Goal: Complete application form: Complete application form

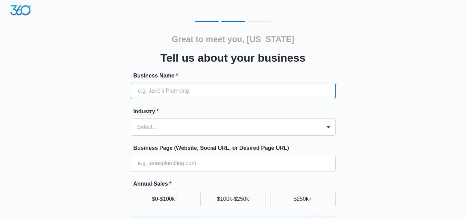
click at [152, 90] on input "Business Name *" at bounding box center [233, 91] width 205 height 17
type input "[US_STATE] Dependable Locksmith"
type input "07202999964"
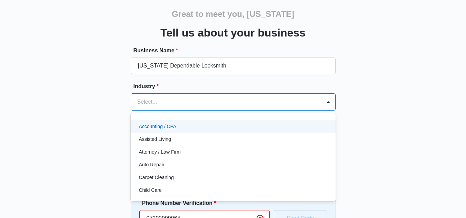
click at [151, 111] on div "49 results available. Use Up and Down to choose options, press Enter to select …" at bounding box center [233, 102] width 205 height 17
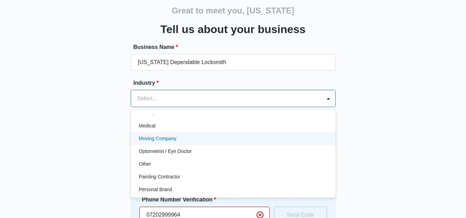
scroll to position [379, 0]
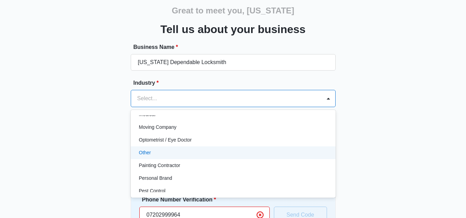
click at [150, 155] on p "Other" at bounding box center [145, 152] width 12 height 7
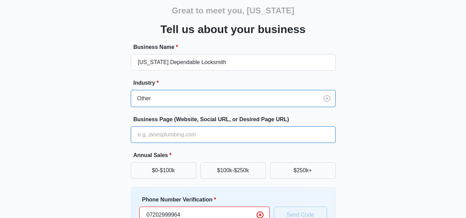
click at [163, 135] on input "Business Page (Website, Social URL, or Desired Page URL)" at bounding box center [233, 135] width 205 height 17
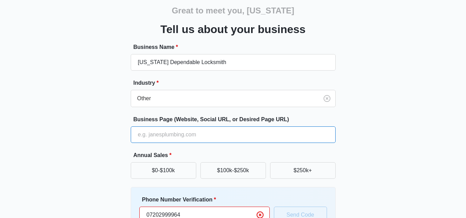
paste input "[URL][DOMAIN_NAME]"
type input "[URL][DOMAIN_NAME]"
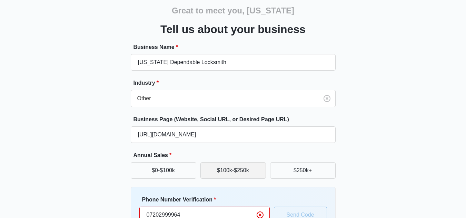
click at [254, 171] on button "$100k-$250k" at bounding box center [233, 171] width 66 height 17
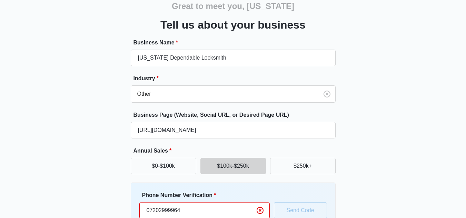
scroll to position [63, 0]
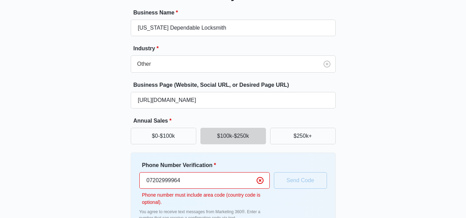
drag, startPoint x: 145, startPoint y: 181, endPoint x: 194, endPoint y: 182, distance: 48.7
click at [194, 182] on input "07202999964" at bounding box center [204, 181] width 130 height 17
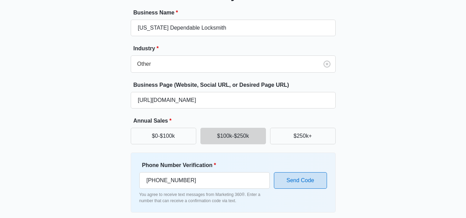
click at [302, 182] on button "Send Code" at bounding box center [300, 181] width 53 height 17
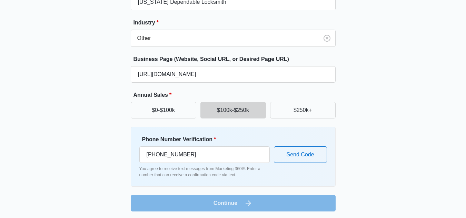
scroll to position [109, 0]
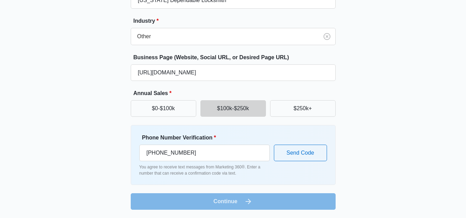
click at [232, 200] on form "Business Name * [US_STATE] Dependable Locksmith Industry * Other Business Page …" at bounding box center [233, 95] width 205 height 229
click at [256, 168] on p "You agree to receive text messages from Marketing 360®. Enter a number that can…" at bounding box center [204, 170] width 130 height 12
click at [190, 169] on p "You agree to receive text messages from Marketing 360®. Enter a number that can…" at bounding box center [204, 170] width 130 height 12
click at [151, 154] on input "[PHONE_NUMBER]" at bounding box center [204, 153] width 130 height 17
click at [143, 154] on input "[PHONE_NUMBER]" at bounding box center [204, 153] width 130 height 17
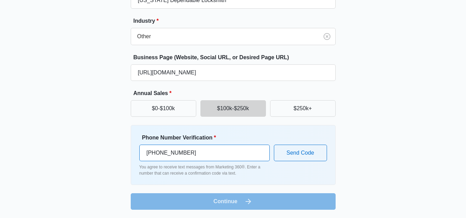
click at [146, 154] on input "[PHONE_NUMBER]" at bounding box center [204, 153] width 130 height 17
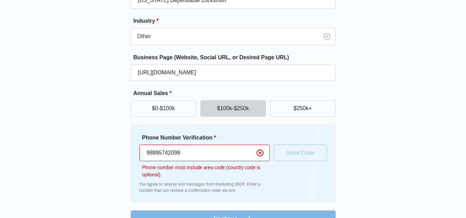
type input "988957420981"
drag, startPoint x: 188, startPoint y: 152, endPoint x: 136, endPoint y: 148, distance: 51.9
click at [136, 148] on div "Phone Number Verification * 988957420981 Phone number must include area code (c…" at bounding box center [233, 163] width 205 height 77
click at [154, 151] on input "918895742098" at bounding box center [204, 153] width 130 height 17
click at [147, 153] on input "918895742098" at bounding box center [204, 153] width 130 height 17
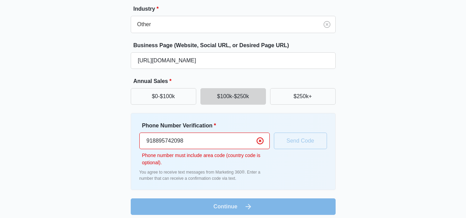
scroll to position [127, 0]
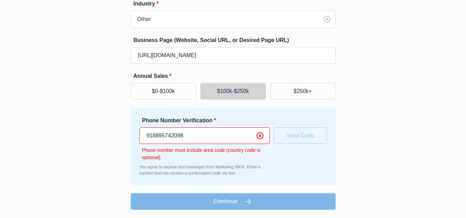
drag, startPoint x: 151, startPoint y: 136, endPoint x: 139, endPoint y: 135, distance: 12.5
click at [139, 135] on input "918895742098" at bounding box center [204, 136] width 130 height 17
type input "[PHONE_NUMBER]"
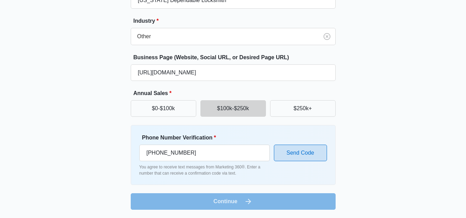
click at [290, 149] on button "Send Code" at bounding box center [300, 153] width 53 height 17
